Goal: Information Seeking & Learning: Understand process/instructions

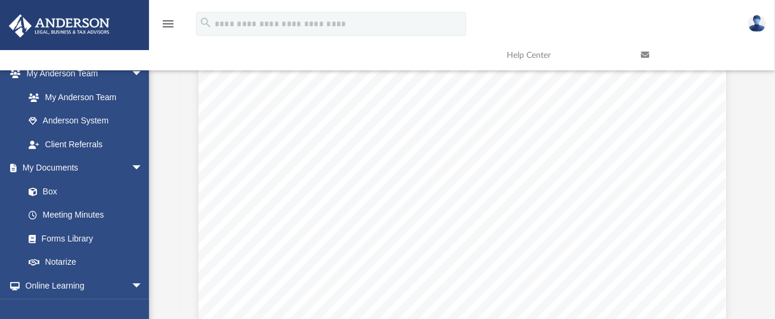
scroll to position [9378, 0]
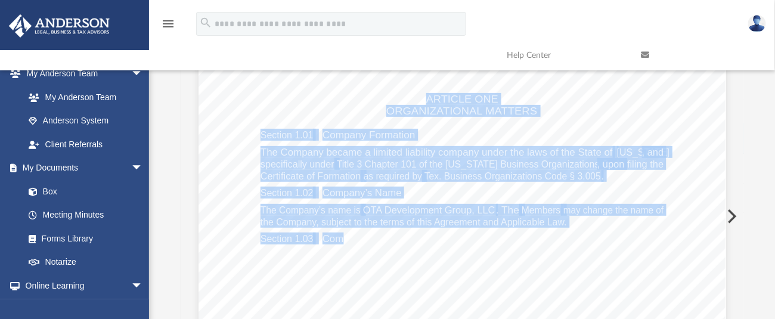
drag, startPoint x: 234, startPoint y: 98, endPoint x: 334, endPoint y: 240, distance: 174.1
click at [334, 240] on div "Viewable-ClientDocs Law - Business Entities, Trusts, Deeds OTA Development Grou…" at bounding box center [462, 200] width 563 height 339
click at [238, 135] on div "Company Agreement of OTA Development Group, LLC Page 1 of 39 COMPANY AGREEMENT …" at bounding box center [462, 141] width 528 height 682
click at [238, 103] on div "Company Agreement of OTA Development Group, LLC Page 1 of 39 COMPANY AGREEMENT …" at bounding box center [462, 141] width 528 height 682
click at [255, 101] on div "Company Agreement of OTA Development Group, LLC Page 1 of 39 COMPANY AGREEMENT …" at bounding box center [462, 141] width 528 height 682
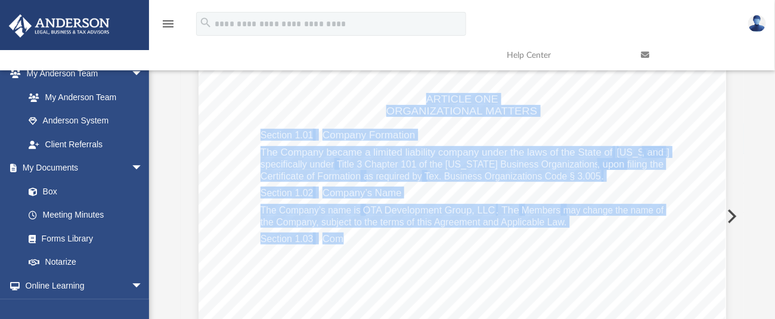
click at [547, 171] on span "Tex. Business Organizations Code § 3.005" at bounding box center [512, 176] width 176 height 10
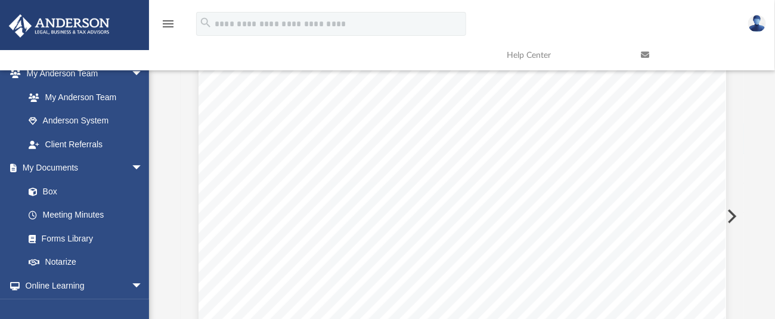
drag, startPoint x: 229, startPoint y: 92, endPoint x: 751, endPoint y: 207, distance: 534.5
click at [763, 215] on div "Difficulty viewing your box folder? You can also access your account directly o…" at bounding box center [462, 179] width 626 height 381
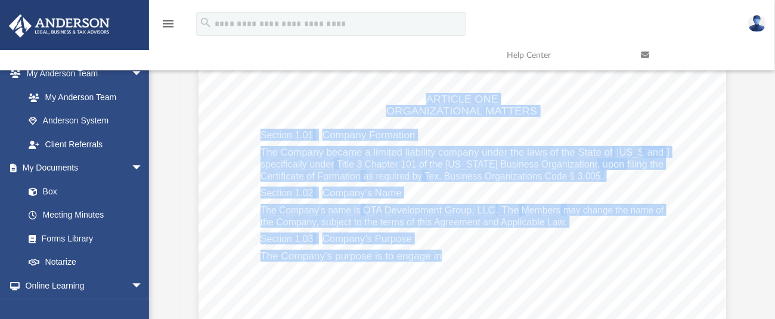
drag, startPoint x: 241, startPoint y: 84, endPoint x: 433, endPoint y: 249, distance: 253.2
click at [433, 249] on div "Company Agreement of OTA Development Group, LLC Page 1 of 39 COMPANY AGREEMENT …" at bounding box center [462, 141] width 528 height 682
drag, startPoint x: 209, startPoint y: 138, endPoint x: 216, endPoint y: 141, distance: 7.7
click at [210, 137] on div "Company Agreement of OTA Development Group, LLC Page 1 of 39 COMPANY AGREEMENT …" at bounding box center [462, 141] width 528 height 682
drag, startPoint x: 237, startPoint y: 122, endPoint x: 245, endPoint y: 106, distance: 17.3
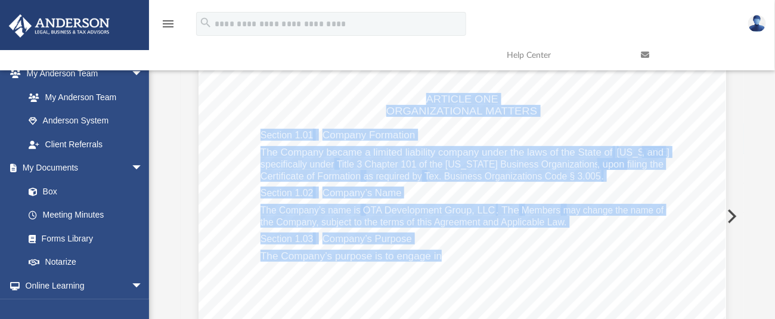
click at [239, 119] on div "Company Agreement of OTA Development Group, LLC Page 1 of 39 COMPANY AGREEMENT …" at bounding box center [462, 141] width 528 height 682
drag, startPoint x: 306, startPoint y: 90, endPoint x: 323, endPoint y: 98, distance: 18.4
click at [323, 98] on div "Company Agreement of OTA Development Group, LLC Page 1 of 39 COMPANY AGREEMENT …" at bounding box center [462, 141] width 528 height 682
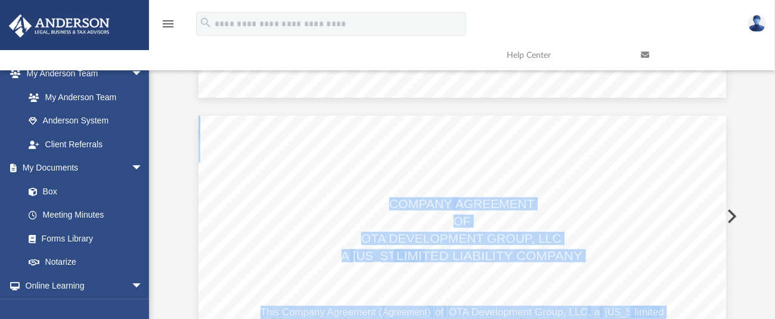
scroll to position [9060, 0]
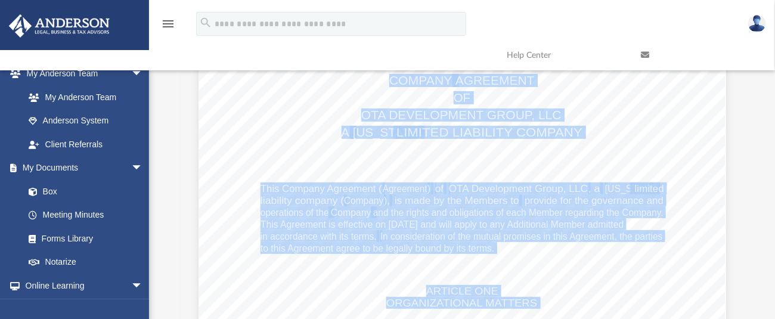
scroll to position [9219, 0]
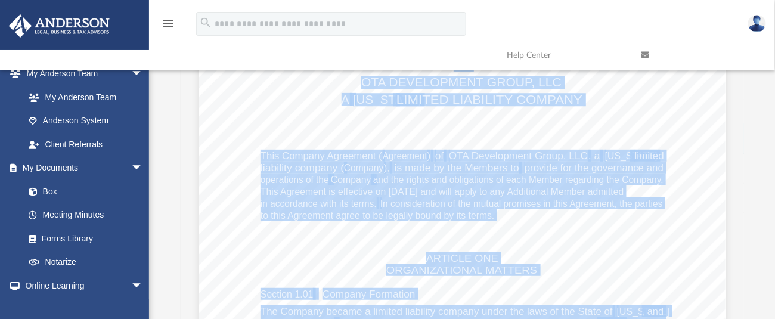
click at [364, 133] on div "Company Agreement of OTA Development Group, LLC Page 1 of 39 COMPANY AGREEMENT …" at bounding box center [462, 300] width 528 height 682
click at [277, 194] on span "This Agreement is effective on [DATE] and will apply to any Additional Member a…" at bounding box center [442, 192] width 364 height 10
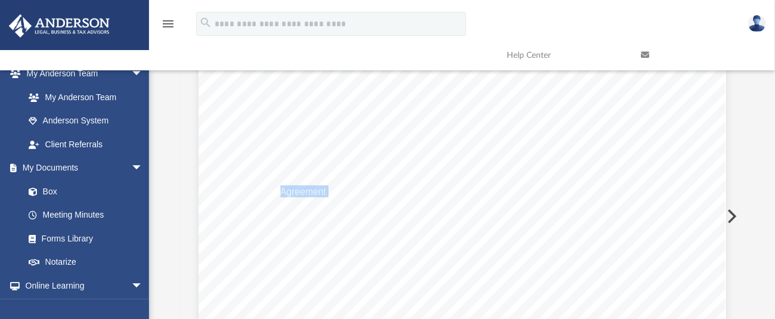
click at [277, 194] on span "This Agreement is effective on [DATE] and will apply to any Additional Member a…" at bounding box center [442, 192] width 364 height 10
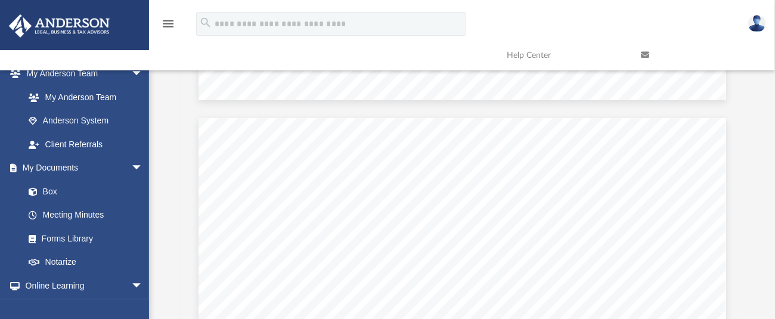
drag, startPoint x: 379, startPoint y: 197, endPoint x: 500, endPoint y: 339, distance: 186.5
click at [500, 318] on html "X Get a chance to win 6 months of Platinum for free just by filling out this su…" at bounding box center [387, 267] width 775 height 693
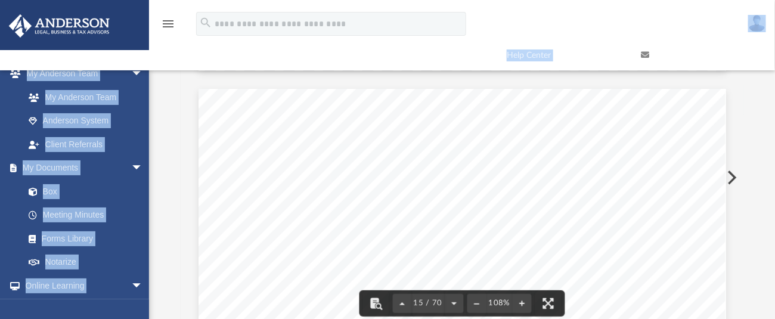
scroll to position [9643, 0]
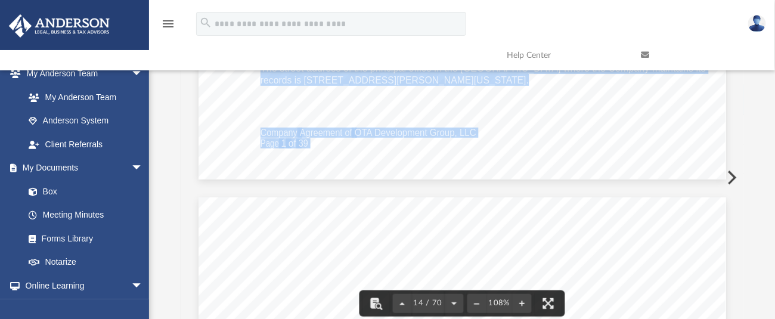
drag, startPoint x: 382, startPoint y: 117, endPoint x: 533, endPoint y: 154, distance: 155.8
drag, startPoint x: 283, startPoint y: 141, endPoint x: 278, endPoint y: 132, distance: 10.4
